Goal: Book appointment/travel/reservation

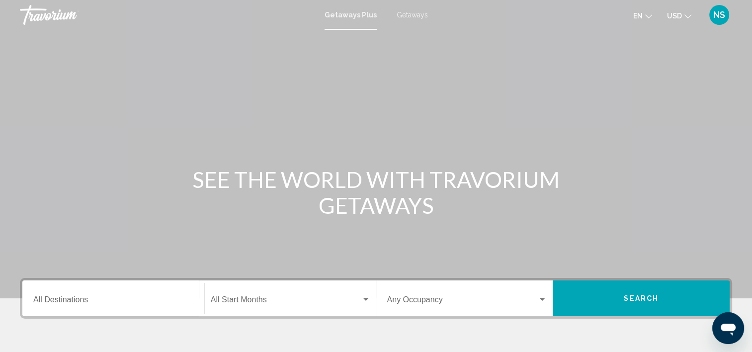
click at [722, 15] on span "NS" at bounding box center [719, 15] width 12 height 10
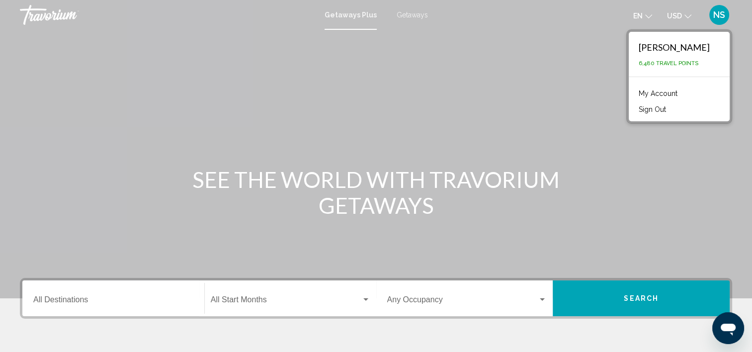
click at [662, 93] on link "My Account" at bounding box center [657, 93] width 49 height 13
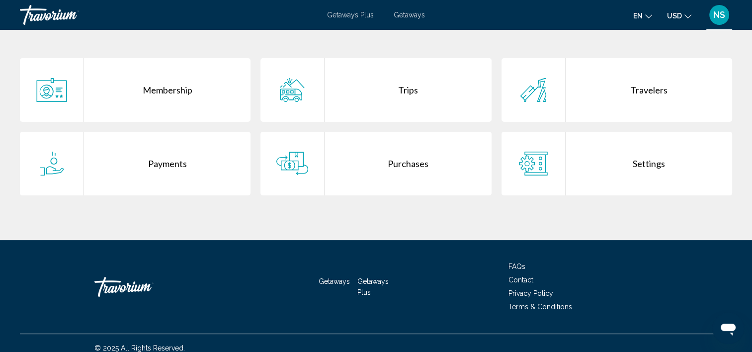
scroll to position [199, 0]
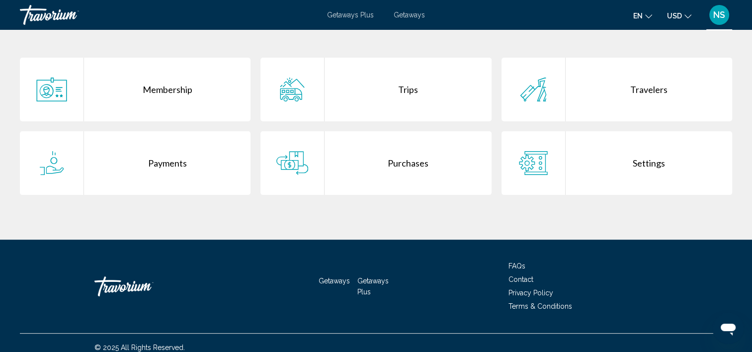
click at [393, 165] on div "Purchases" at bounding box center [407, 163] width 166 height 64
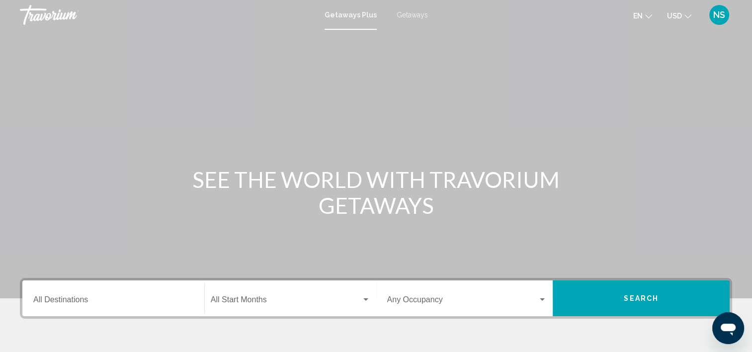
click at [414, 16] on span "Getaways" at bounding box center [411, 15] width 31 height 8
click at [102, 298] on input "Destination All Destinations" at bounding box center [113, 301] width 160 height 9
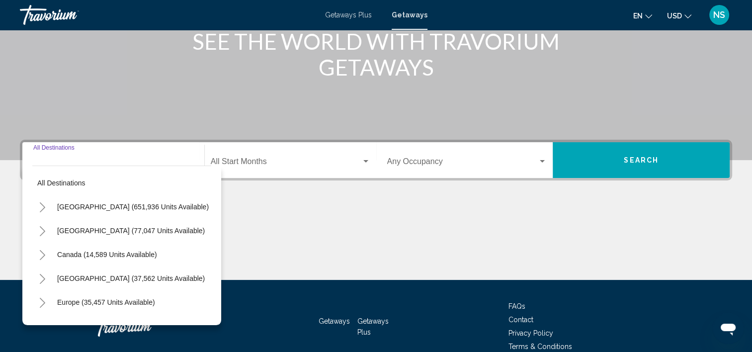
scroll to position [187, 0]
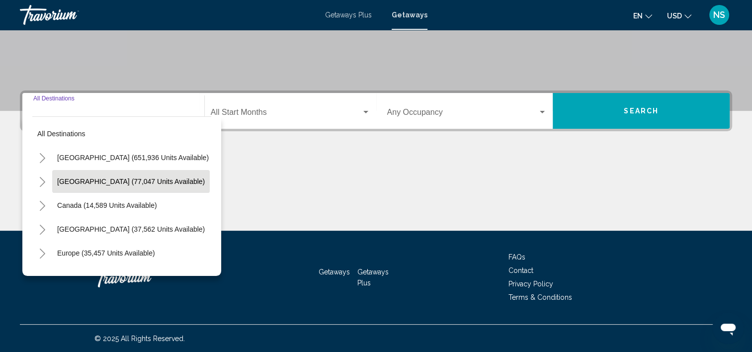
click at [98, 182] on span "Mexico (77,047 units available)" at bounding box center [131, 181] width 148 height 8
type input "**********"
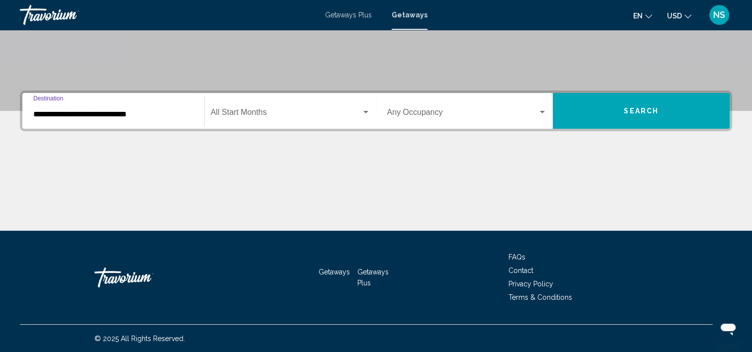
click at [277, 112] on span "Search widget" at bounding box center [286, 114] width 151 height 9
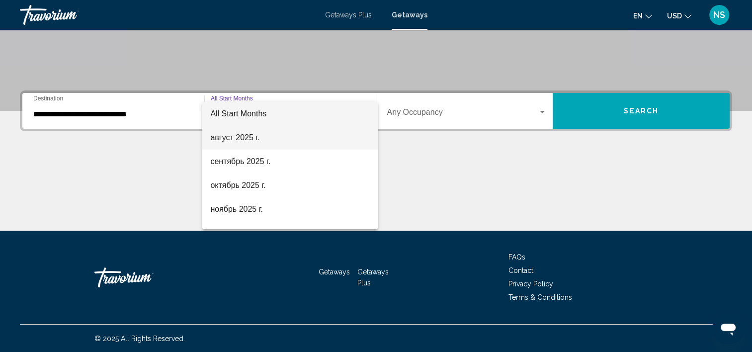
click at [235, 142] on span "август 2025 г." at bounding box center [289, 138] width 159 height 24
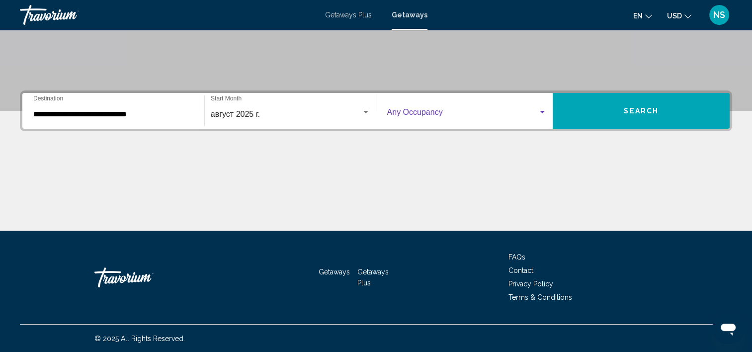
click at [444, 111] on span "Search widget" at bounding box center [462, 114] width 151 height 9
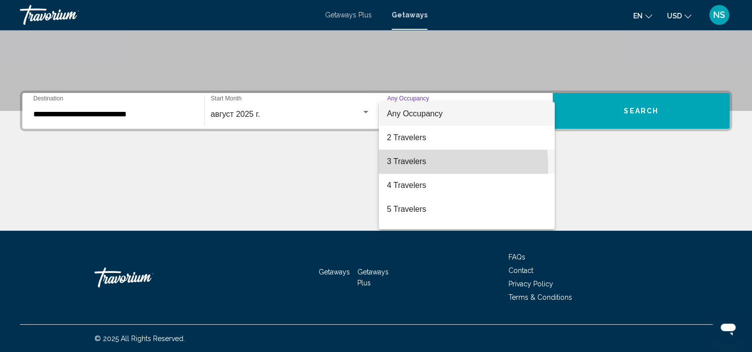
click at [413, 167] on span "3 Travelers" at bounding box center [466, 162] width 160 height 24
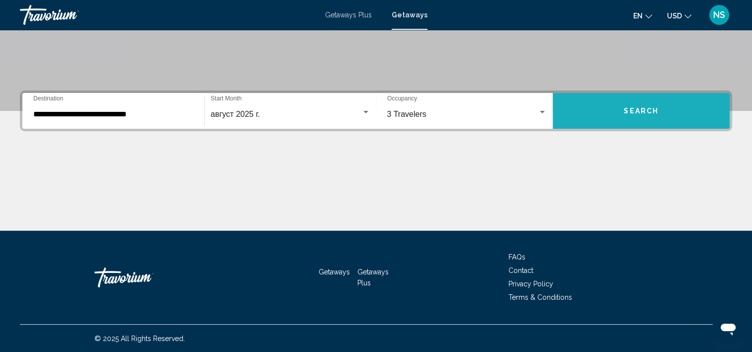
click at [623, 109] on button "Search" at bounding box center [640, 111] width 177 height 36
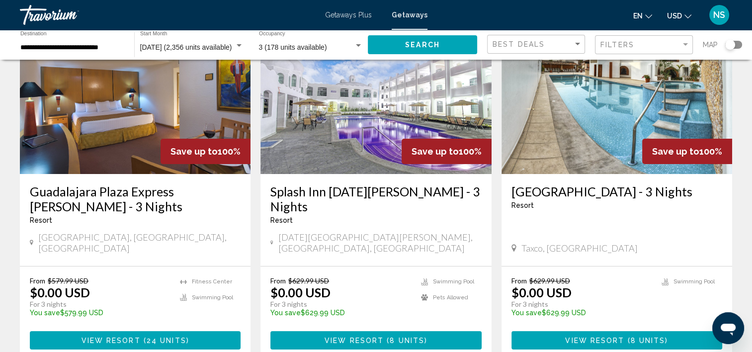
scroll to position [99, 0]
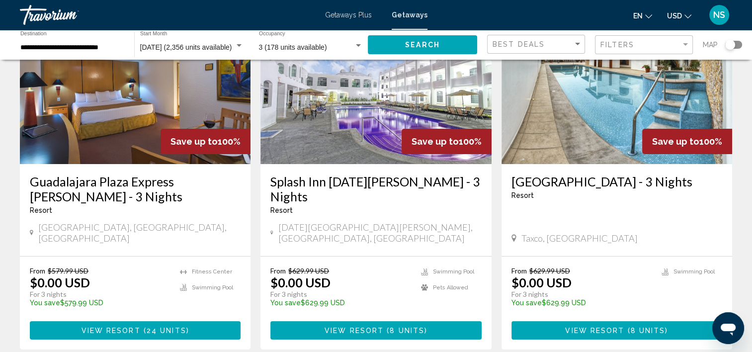
click at [105, 181] on h3 "Guadalajara Plaza Express Lopez Mateos - 3 Nights" at bounding box center [135, 189] width 211 height 30
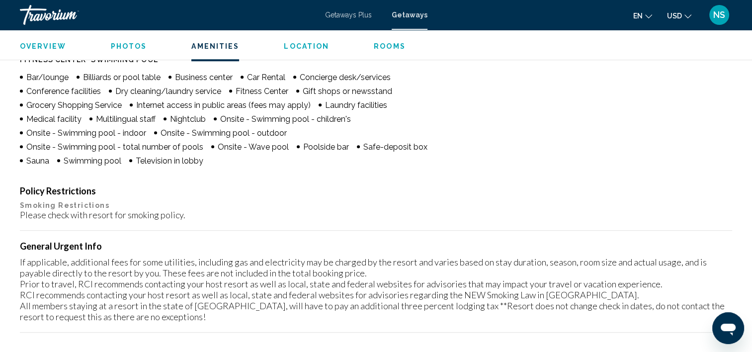
scroll to position [847, 0]
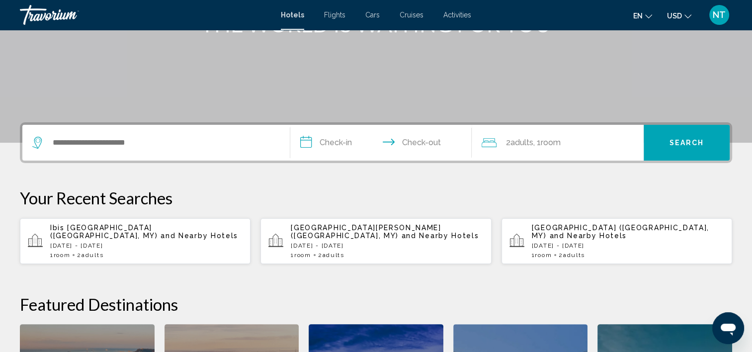
scroll to position [99, 0]
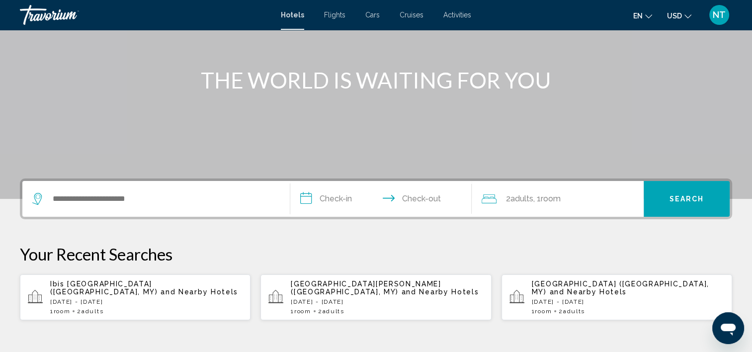
click at [717, 20] on div "NT" at bounding box center [719, 15] width 20 height 20
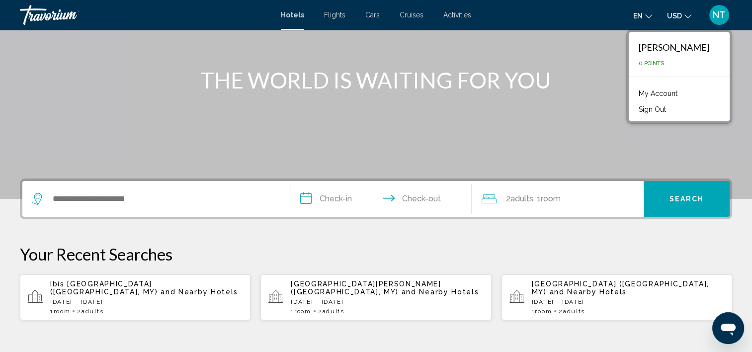
click at [682, 95] on link "My Account" at bounding box center [657, 93] width 49 height 13
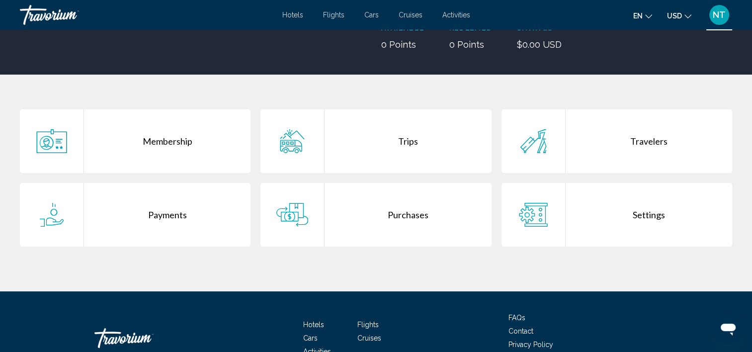
scroll to position [149, 0]
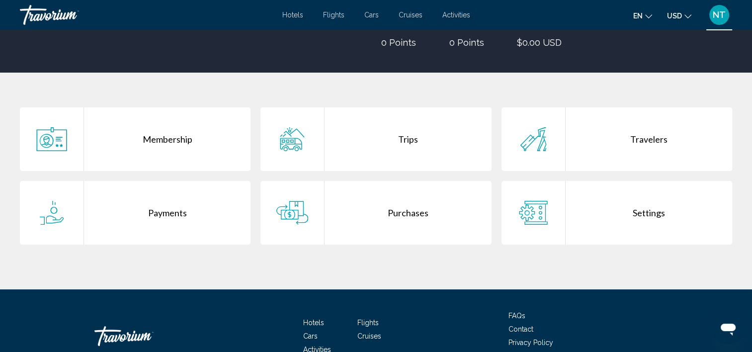
click at [391, 219] on div "Purchases" at bounding box center [407, 213] width 166 height 64
